Goal: Information Seeking & Learning: Learn about a topic

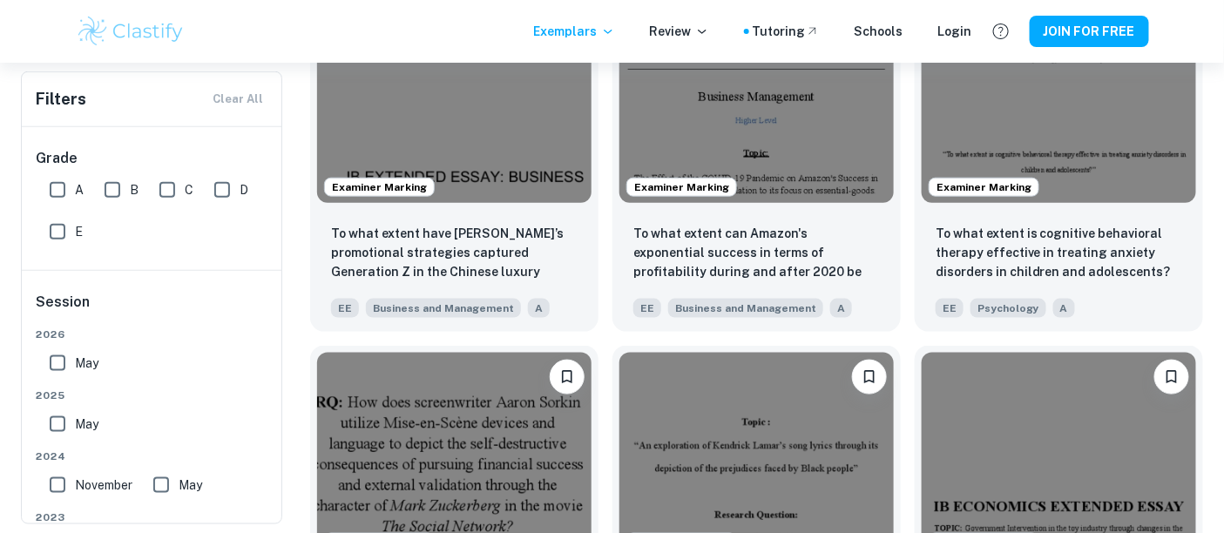
scroll to position [9279, 0]
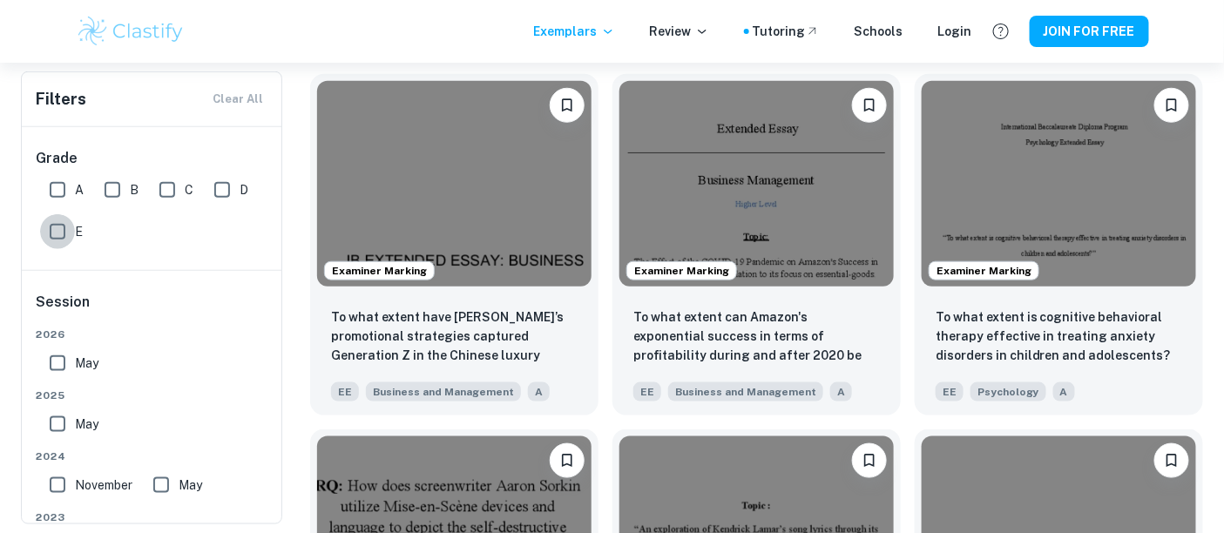
click at [72, 224] on input "E" at bounding box center [57, 231] width 35 height 35
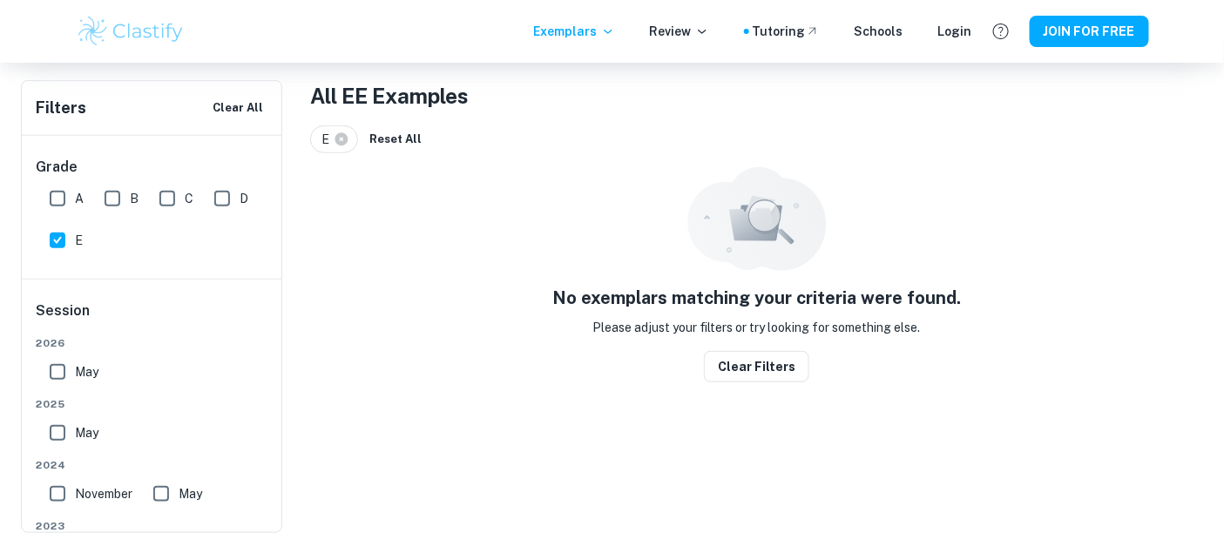
scroll to position [334, 0]
click at [67, 233] on input "E" at bounding box center [57, 240] width 35 height 35
checkbox input "false"
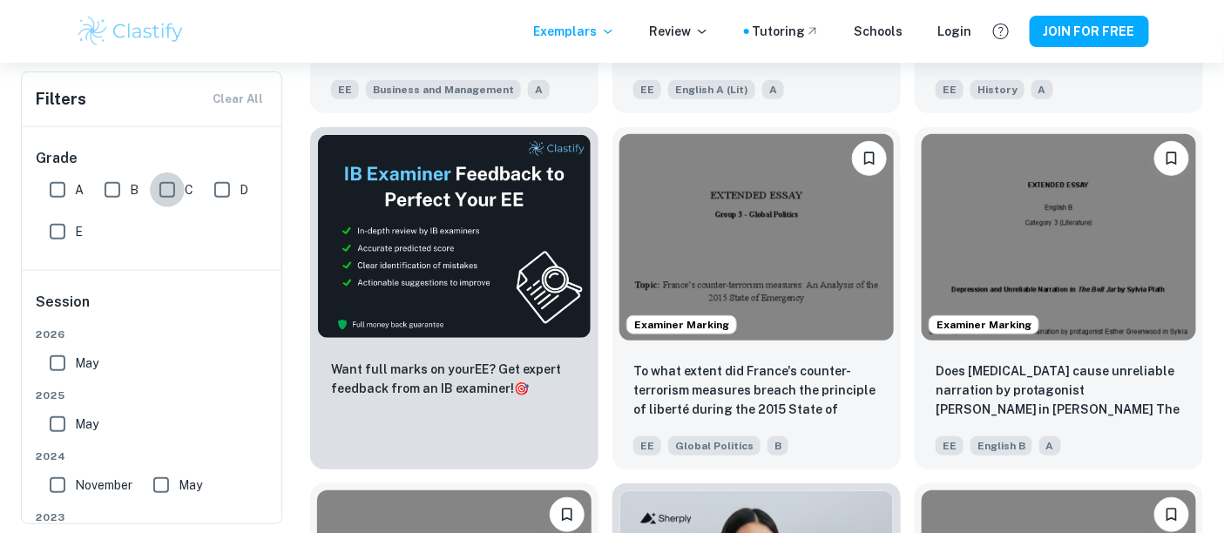
click at [166, 187] on input "C" at bounding box center [167, 190] width 35 height 35
checkbox input "true"
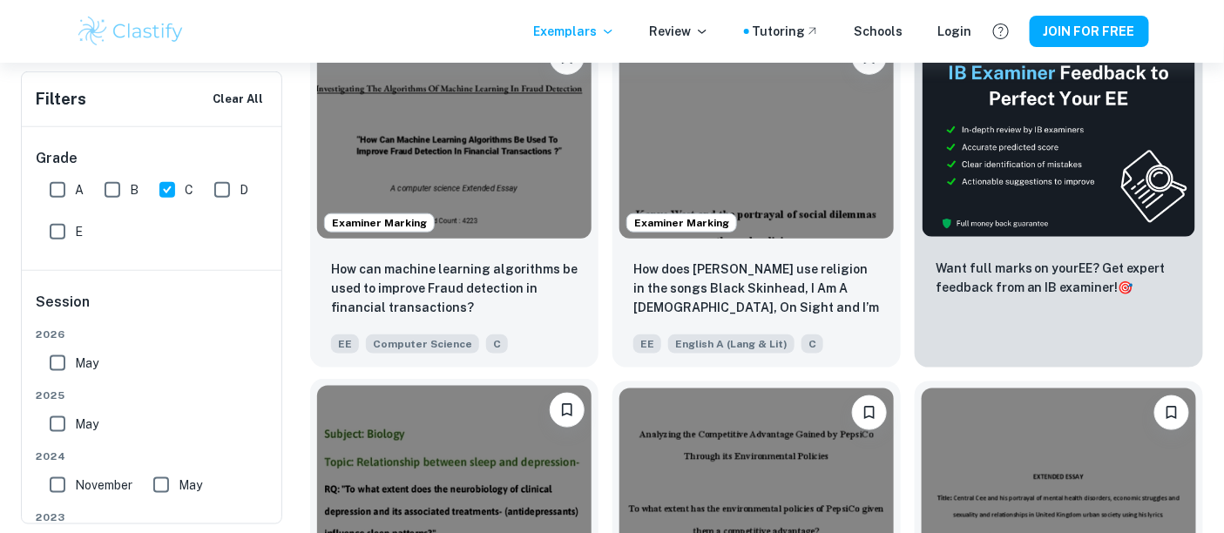
scroll to position [484, 0]
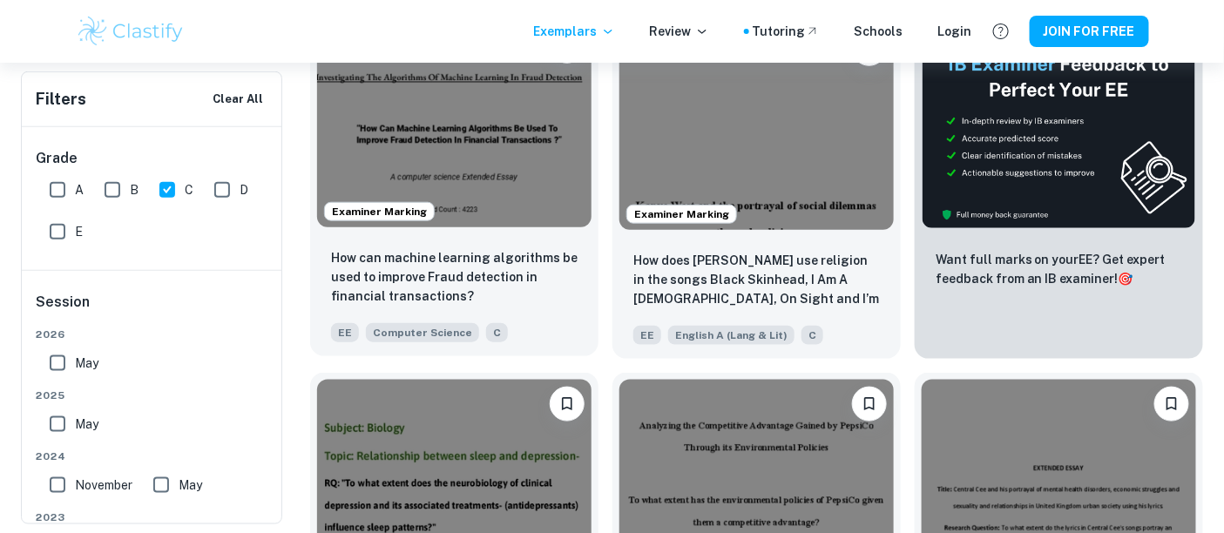
click at [483, 144] on img at bounding box center [454, 125] width 274 height 206
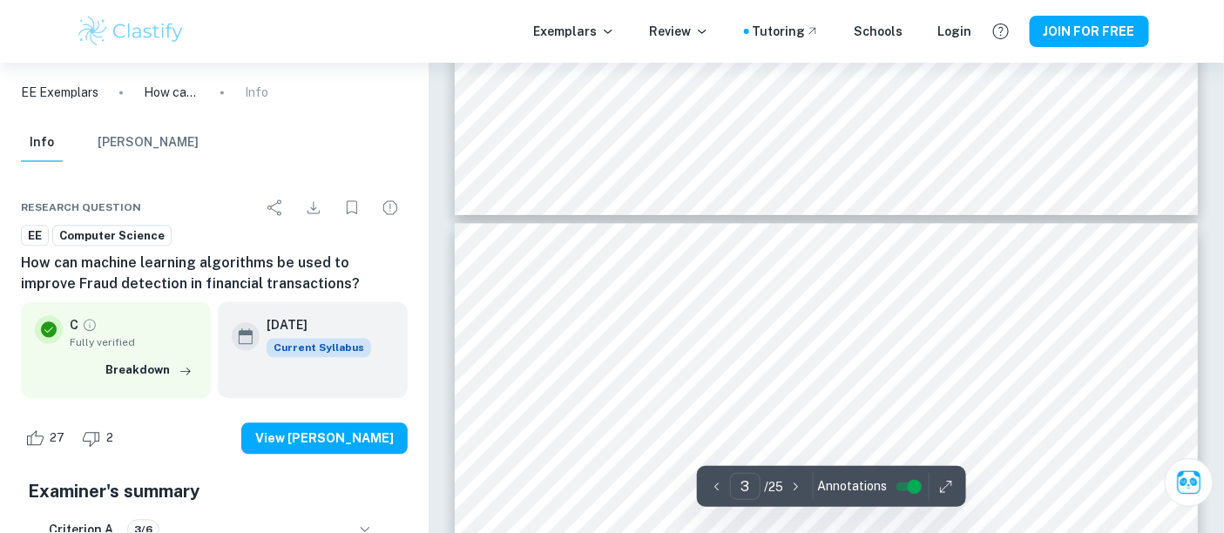
type input "4"
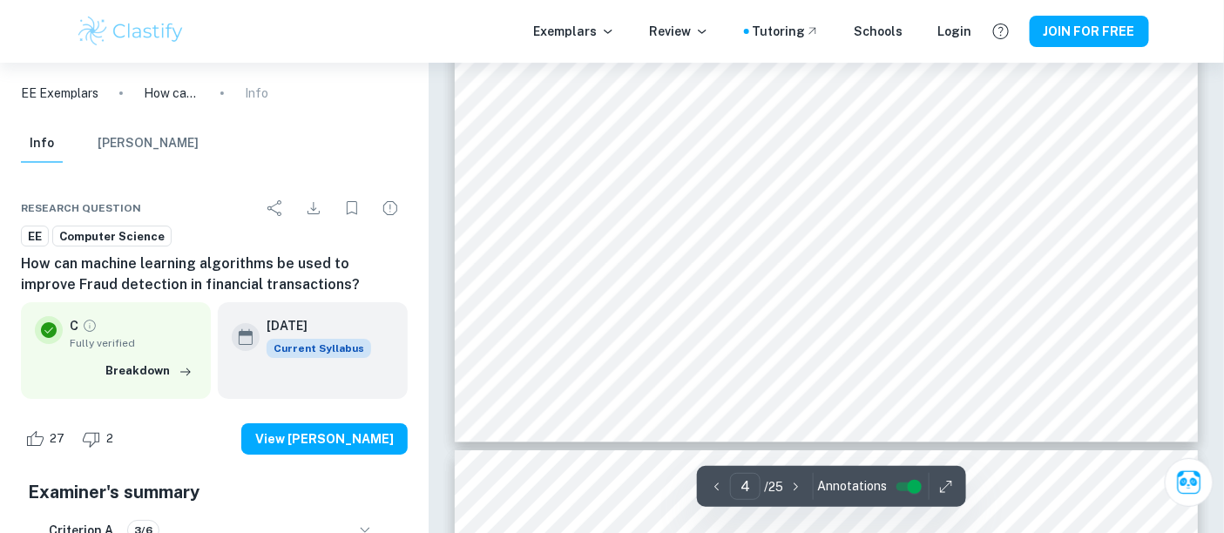
scroll to position [4163, 0]
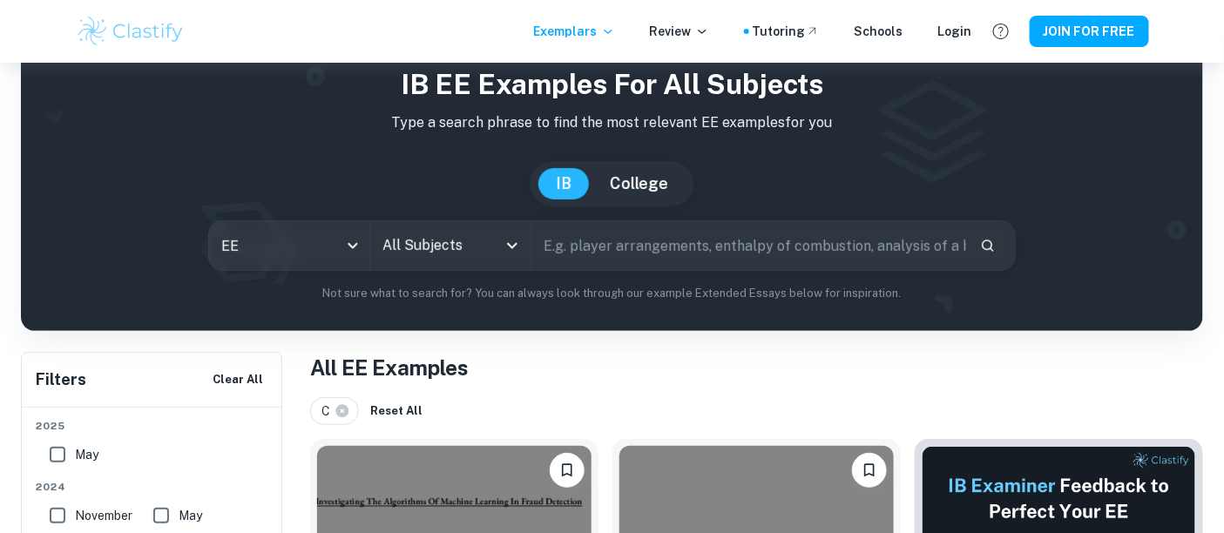
scroll to position [250, 0]
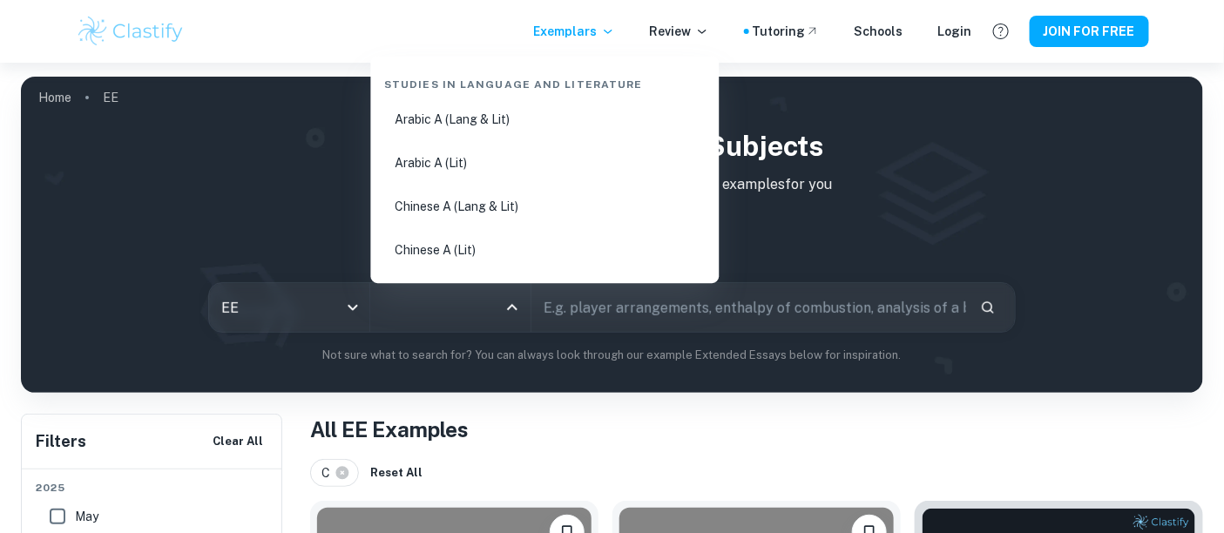
click at [478, 302] on input "All Subjects" at bounding box center [437, 307] width 119 height 33
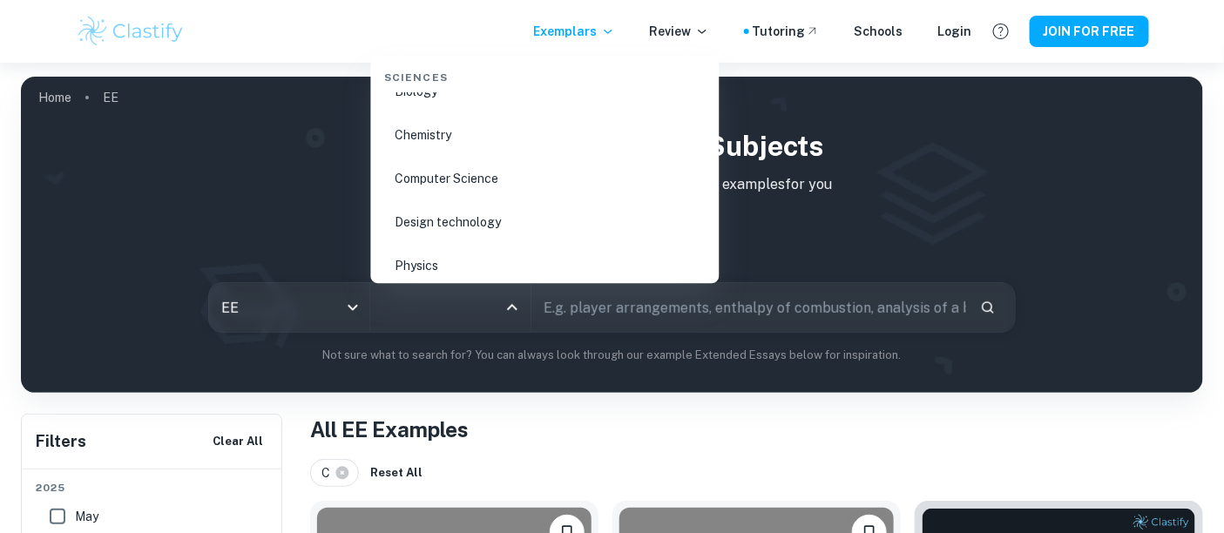
scroll to position [2614, 0]
click at [453, 251] on li "Physics" at bounding box center [545, 263] width 335 height 40
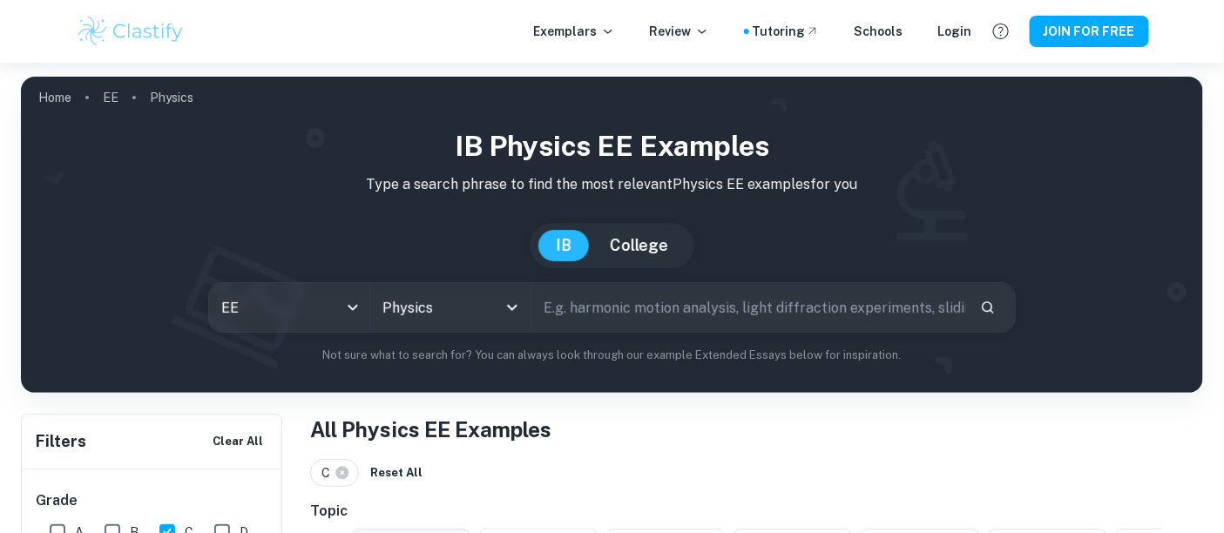
scroll to position [387, 0]
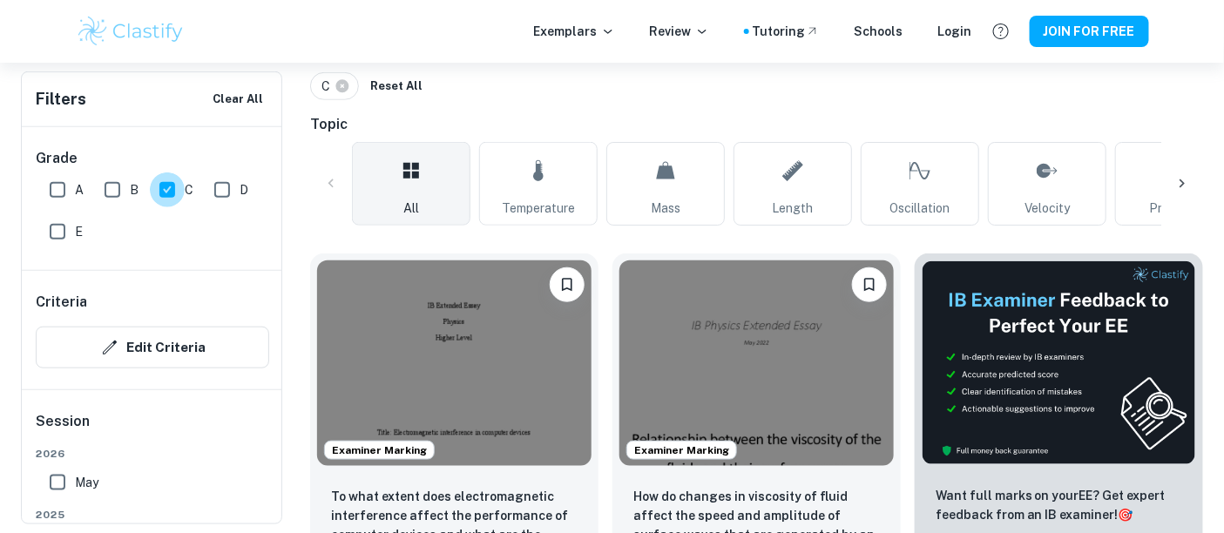
click at [176, 190] on input "C" at bounding box center [167, 190] width 35 height 35
checkbox input "false"
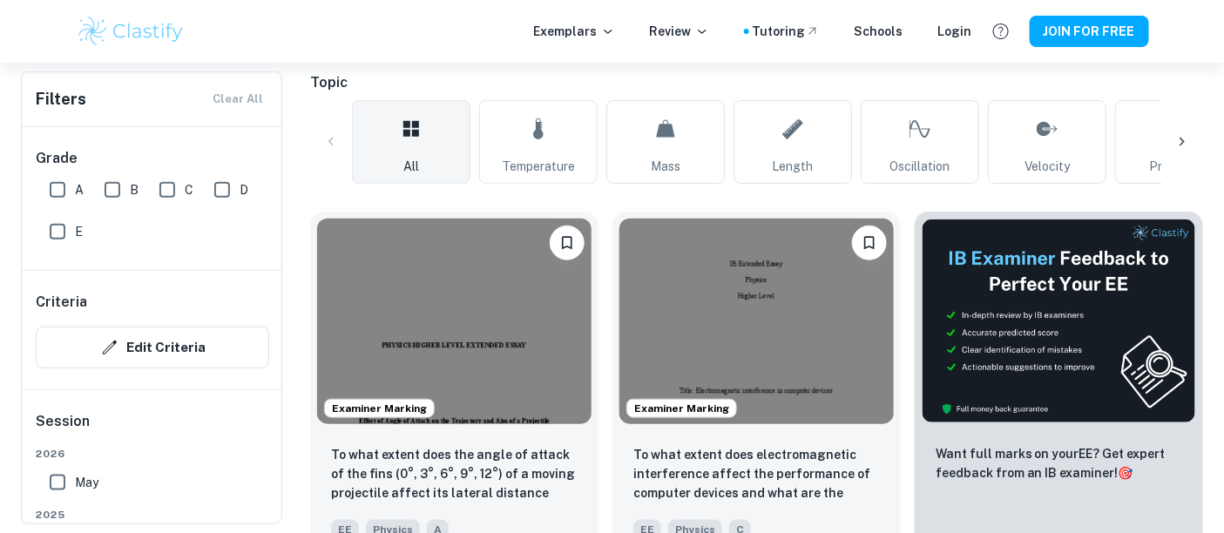
click at [214, 189] on input "D" at bounding box center [222, 190] width 35 height 35
checkbox input "true"
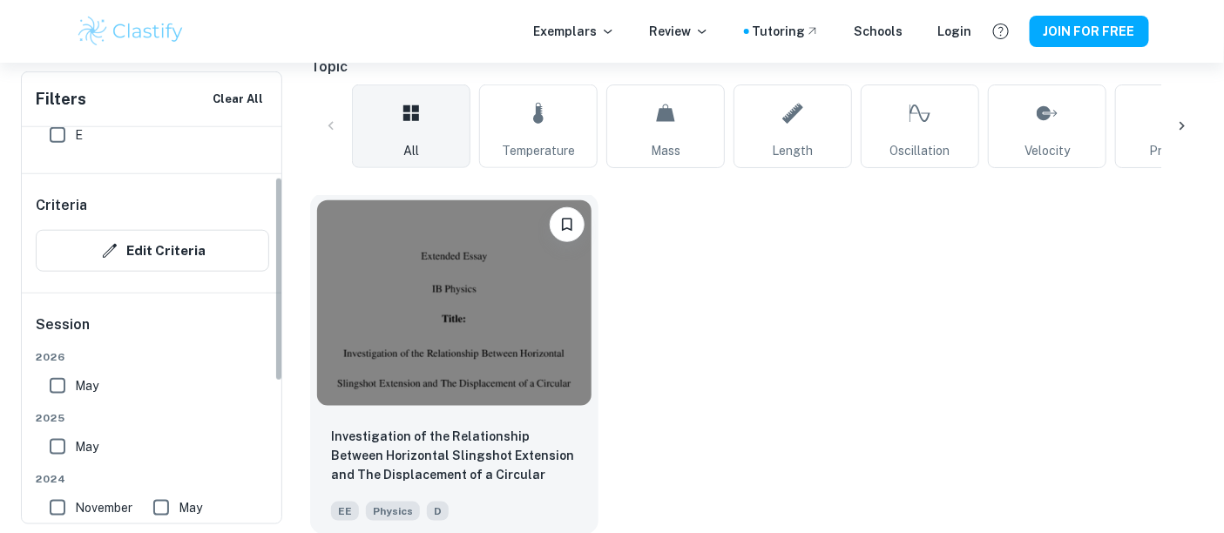
scroll to position [449, 0]
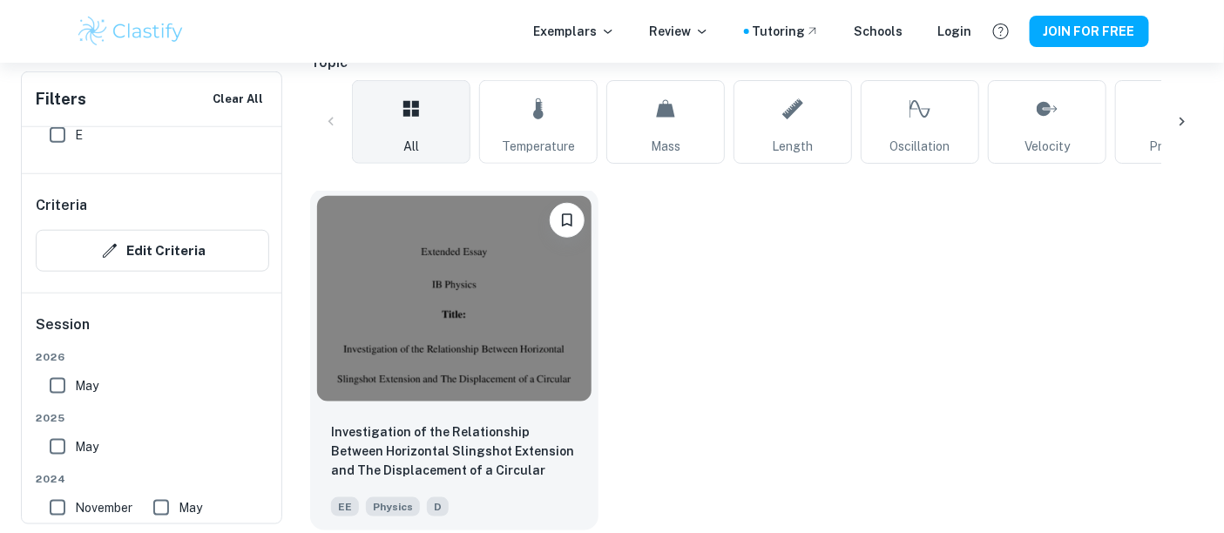
click at [407, 270] on img at bounding box center [454, 299] width 274 height 206
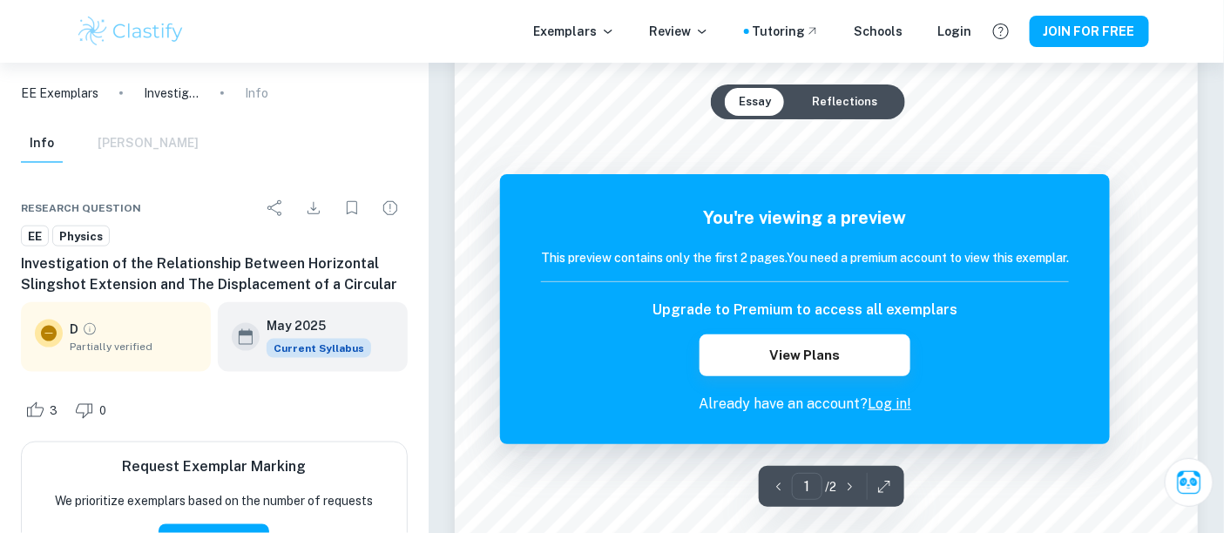
scroll to position [580, 0]
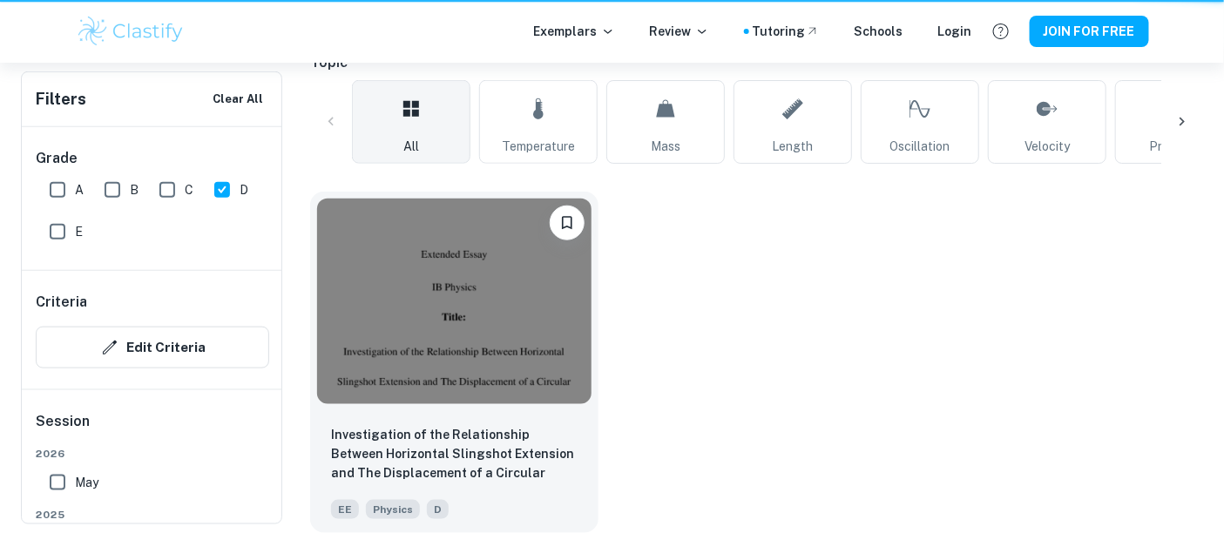
scroll to position [449, 0]
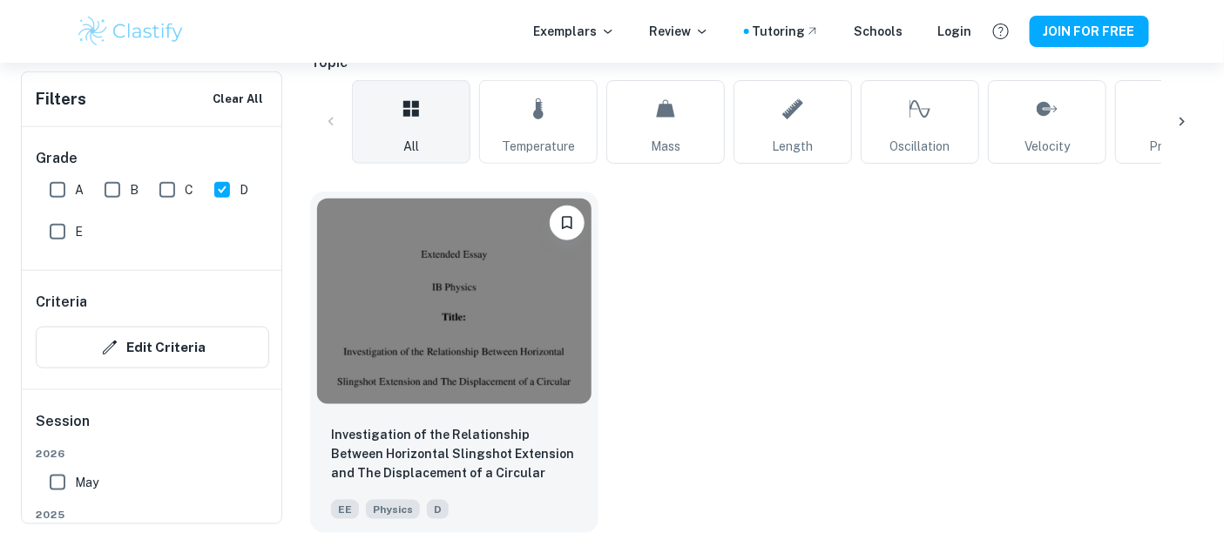
click at [218, 192] on input "D" at bounding box center [222, 190] width 35 height 35
checkbox input "false"
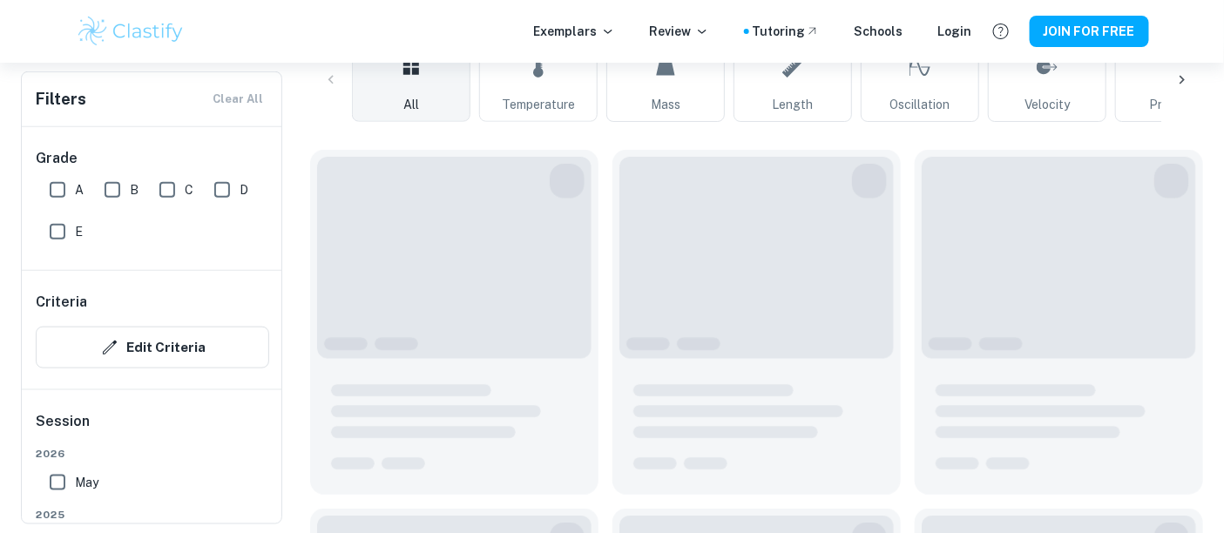
scroll to position [407, 0]
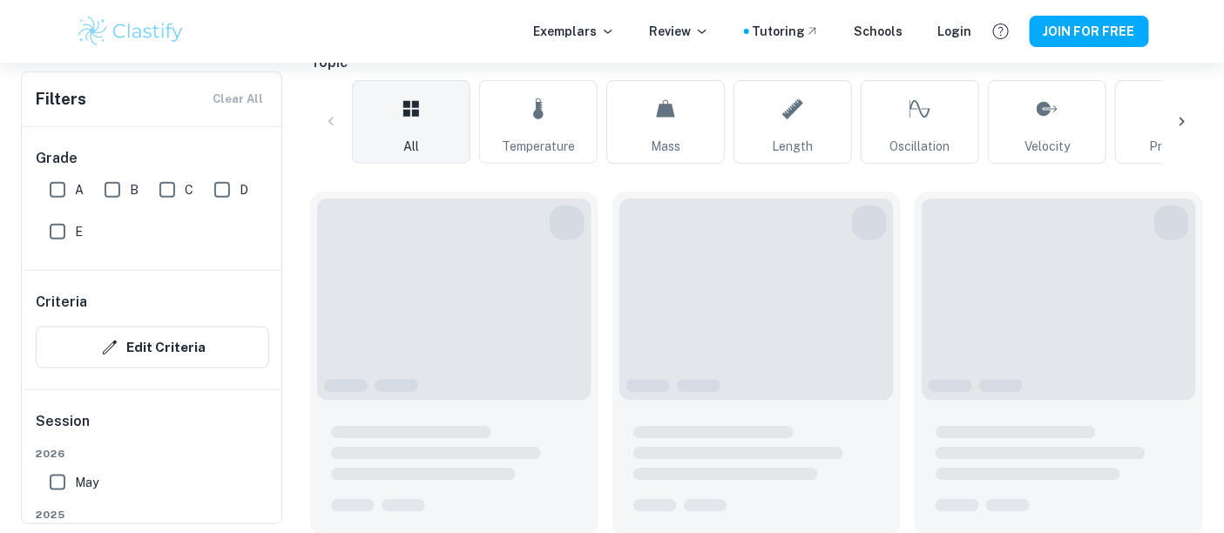
click at [169, 186] on input "C" at bounding box center [167, 190] width 35 height 35
checkbox input "true"
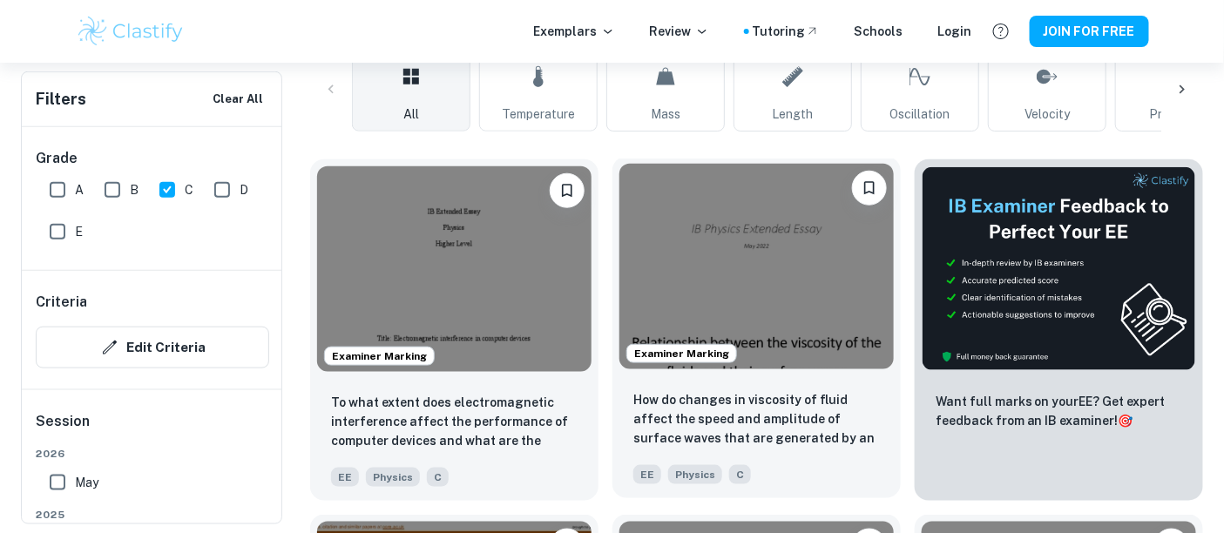
scroll to position [484, 0]
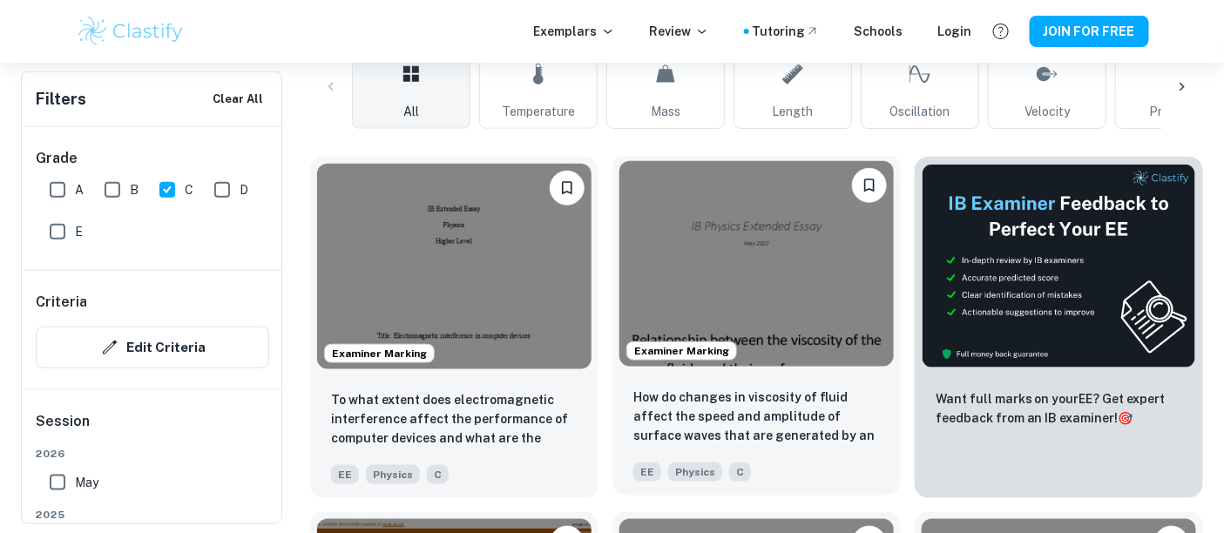
click at [722, 276] on img at bounding box center [757, 264] width 274 height 206
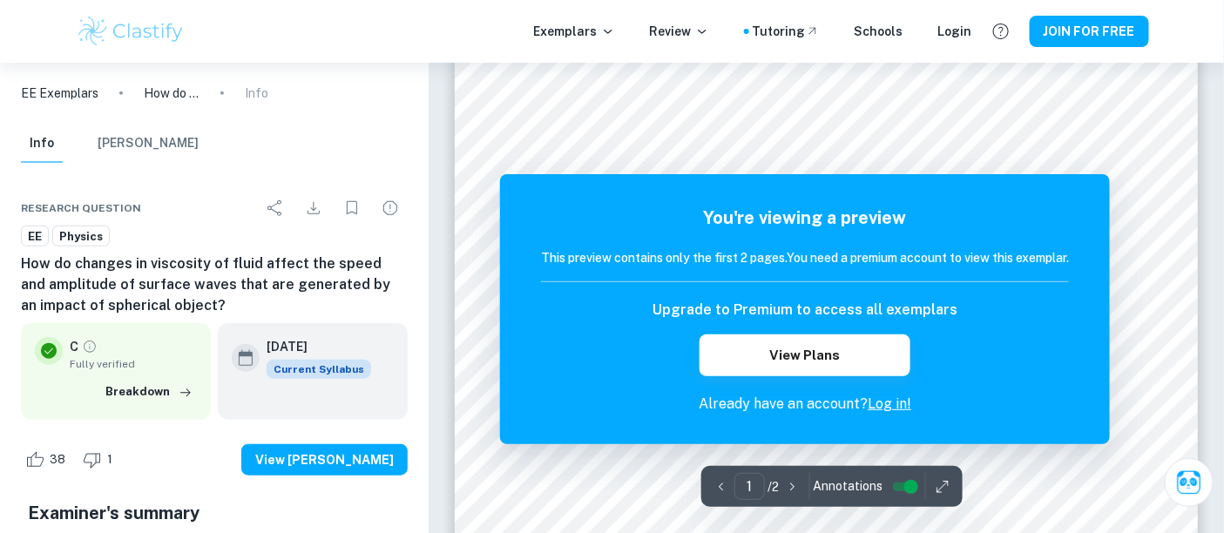
scroll to position [244, 0]
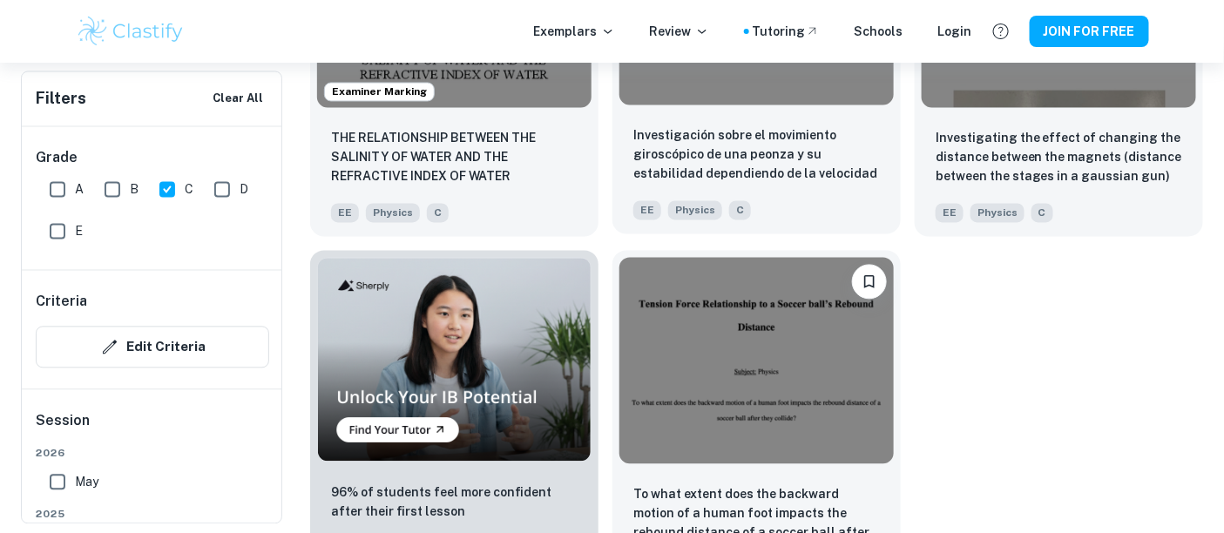
scroll to position [1162, 0]
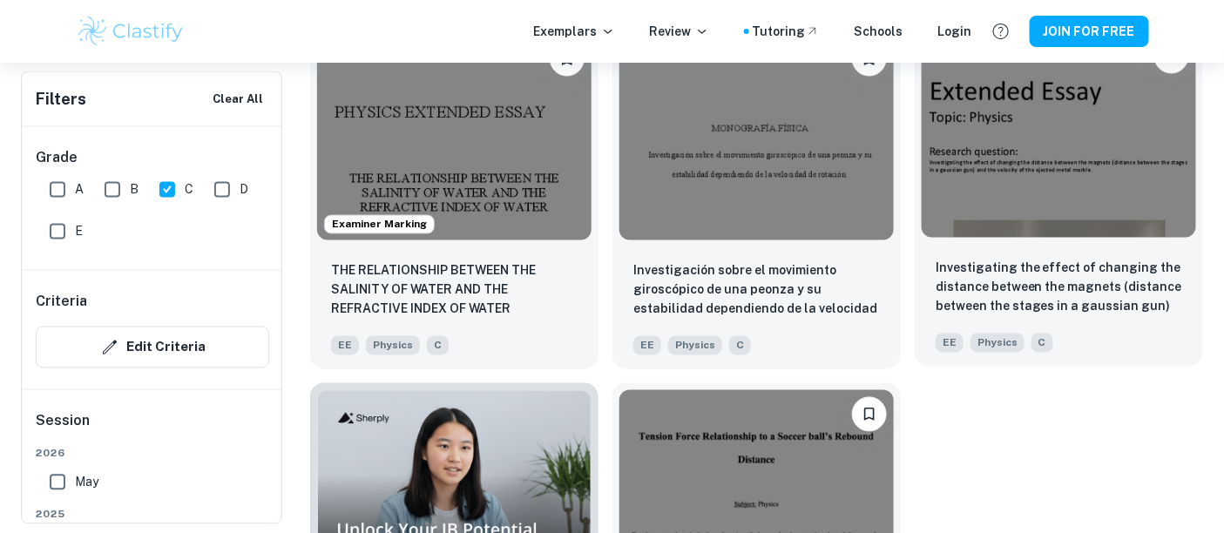
click at [966, 166] on img at bounding box center [1059, 135] width 274 height 206
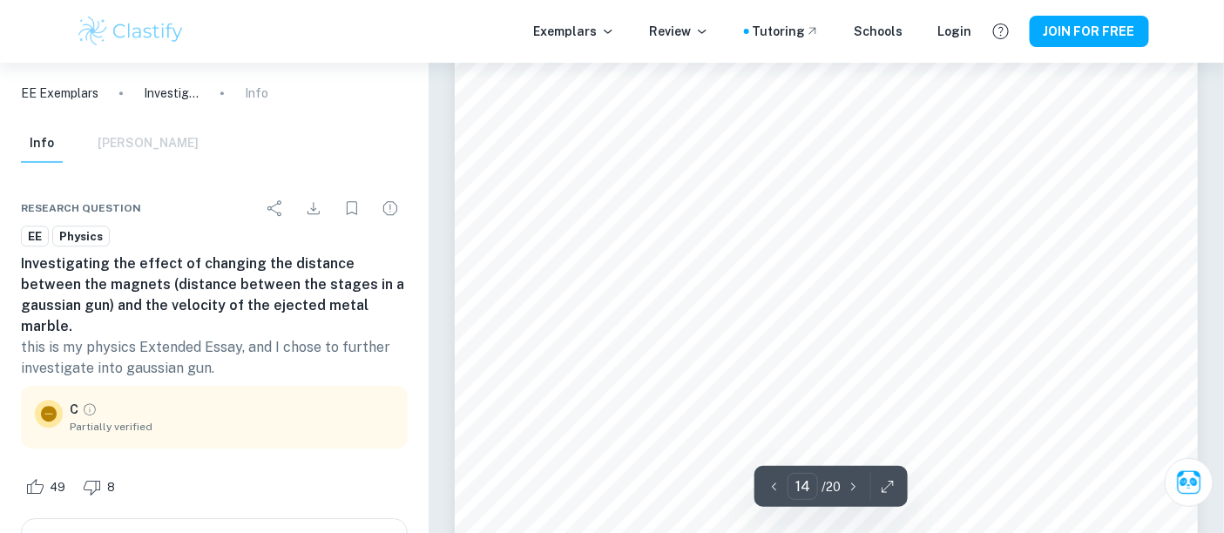
scroll to position [14716, 0]
type input "15"
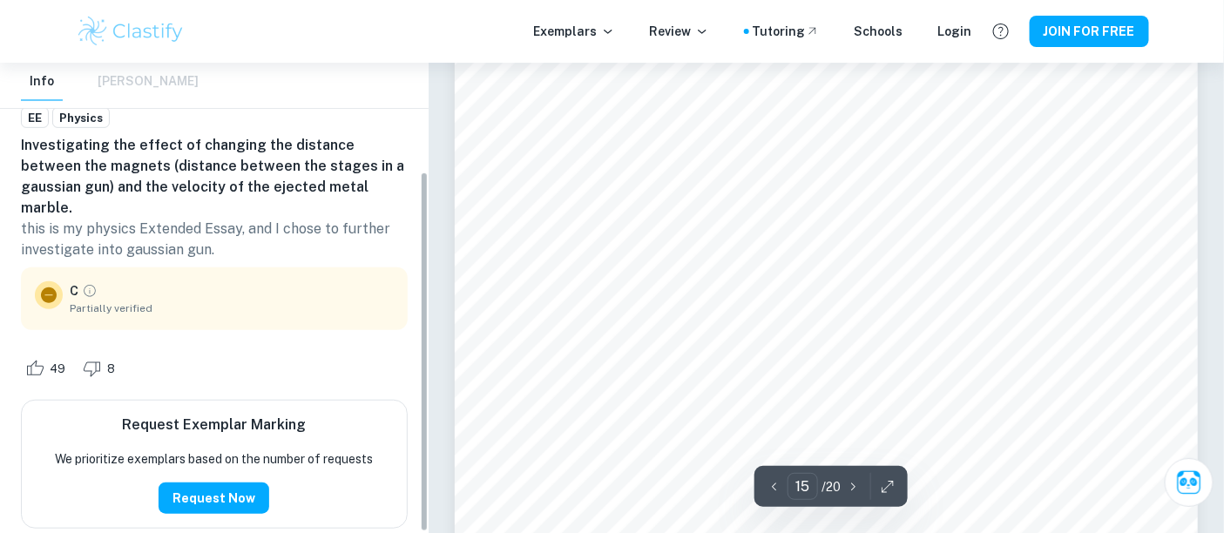
scroll to position [143, 0]
